Goal: Information Seeking & Learning: Understand process/instructions

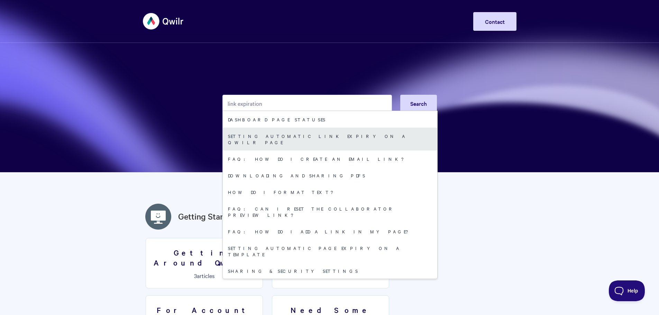
type input "link expiration"
click at [279, 139] on link "Setting automatic link expiry on a Qwilr Page" at bounding box center [330, 139] width 214 height 23
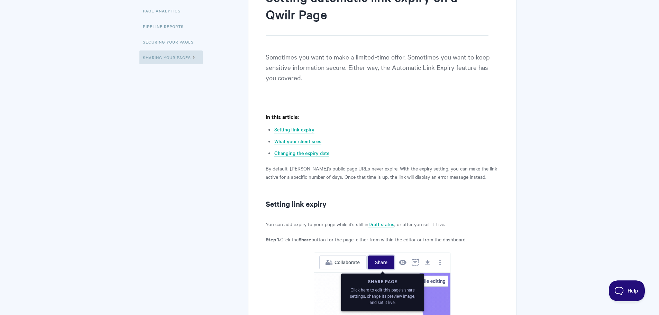
scroll to position [11, 0]
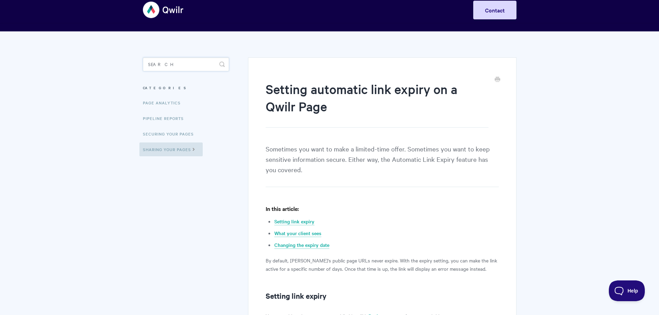
click at [194, 61] on input "Search" at bounding box center [186, 64] width 86 height 14
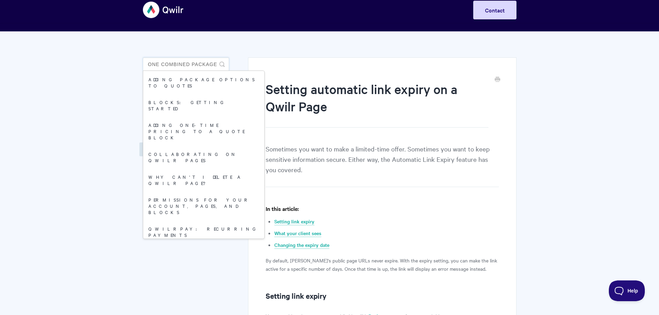
scroll to position [0, 1]
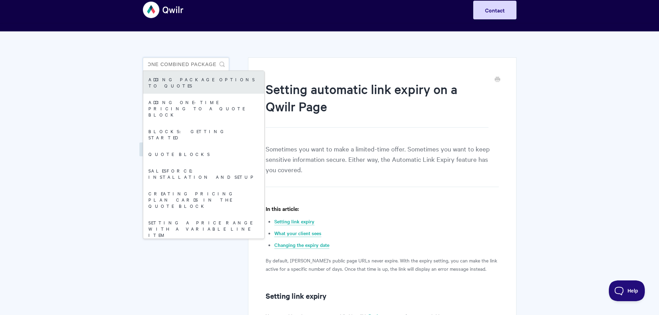
type input "one combined package"
click at [183, 81] on link "Adding package options to quotes" at bounding box center [203, 82] width 121 height 23
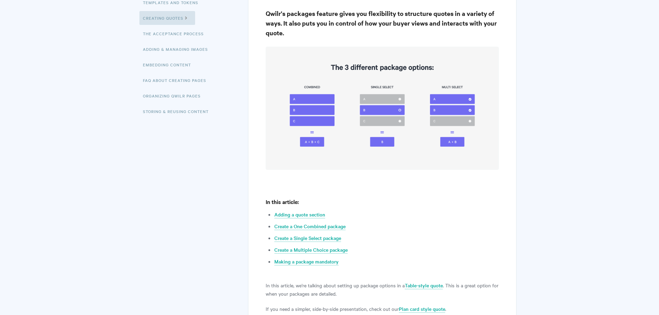
scroll to position [184, 0]
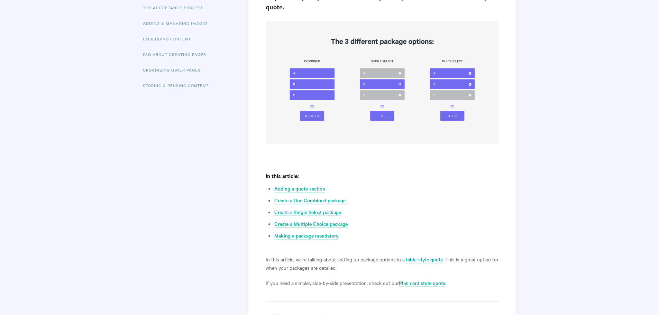
click at [317, 199] on link "Create a One Combined package" at bounding box center [309, 201] width 71 height 8
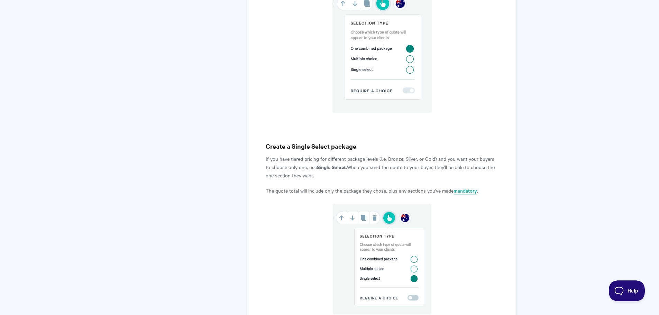
scroll to position [1058, 0]
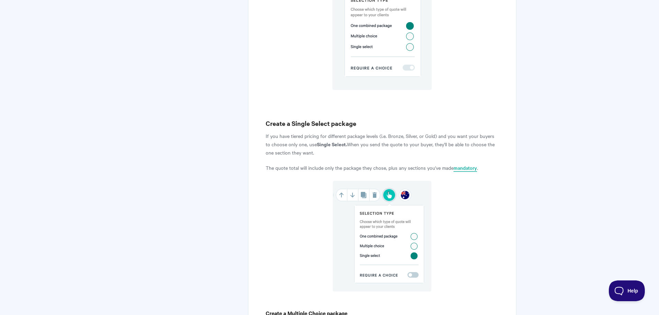
click at [468, 168] on link "mandatory" at bounding box center [465, 168] width 24 height 8
click at [465, 168] on link "mandatory" at bounding box center [465, 168] width 24 height 8
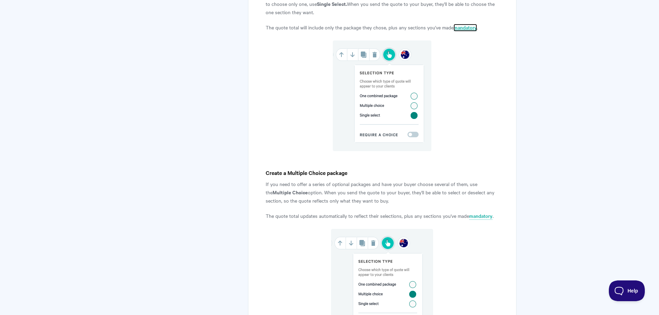
scroll to position [1081, 0]
